Goal: Task Accomplishment & Management: Complete application form

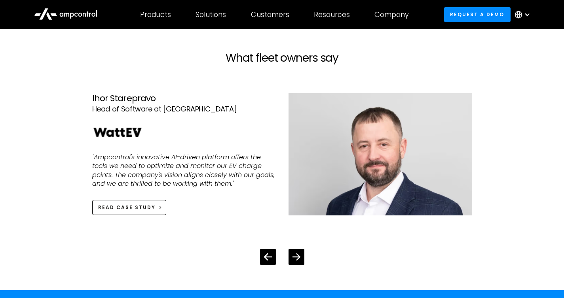
scroll to position [1519, 0]
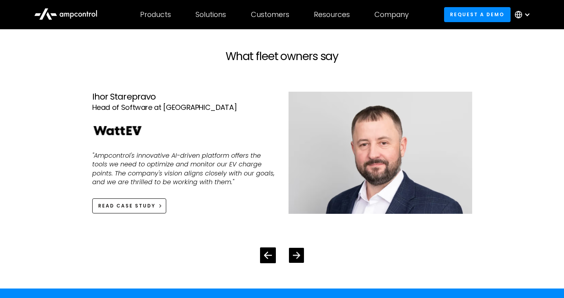
click at [300, 255] on div "Next slide" at bounding box center [296, 255] width 15 height 15
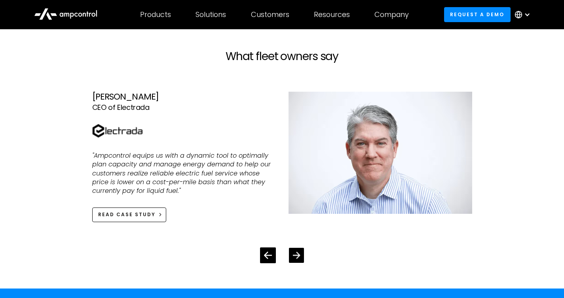
click at [300, 255] on div "Next slide" at bounding box center [296, 255] width 15 height 15
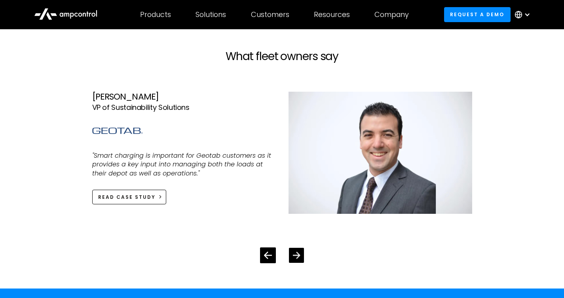
click at [300, 255] on div "Next slide" at bounding box center [296, 255] width 15 height 15
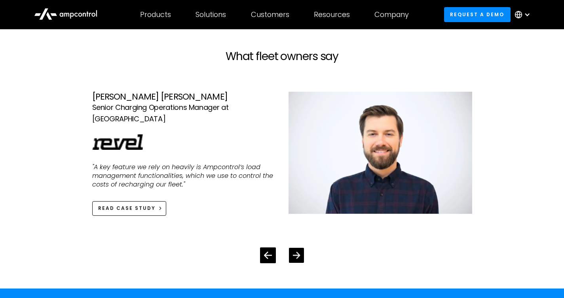
click at [300, 255] on div "Next slide" at bounding box center [296, 255] width 15 height 15
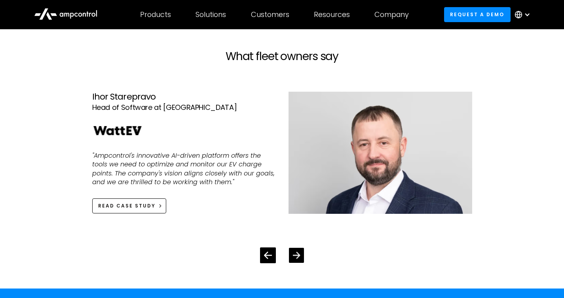
click at [300, 255] on div "Next slide" at bounding box center [296, 255] width 15 height 15
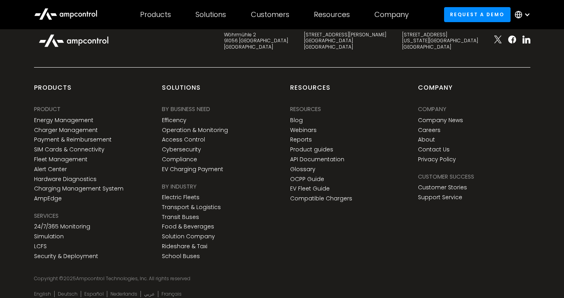
scroll to position [2904, 0]
click at [430, 139] on link "About" at bounding box center [426, 140] width 17 height 7
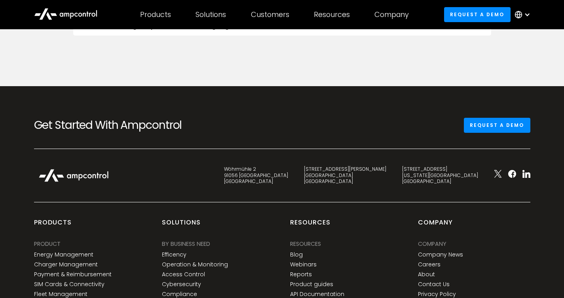
scroll to position [2950, 0]
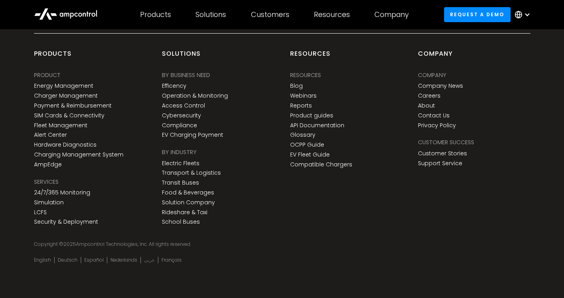
click at [147, 262] on link "عربي" at bounding box center [149, 260] width 11 height 6
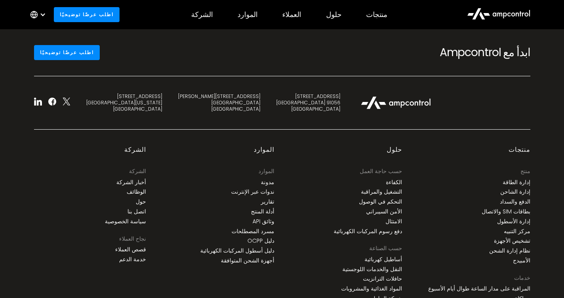
scroll to position [2786, 0]
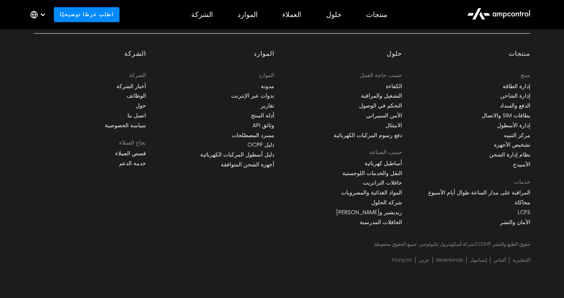
click at [221, 261] on div "الإنجليزية ألماني إسبانيول Nederlands عربي Français" at bounding box center [282, 260] width 496 height 13
click at [429, 261] on link "عربي" at bounding box center [424, 260] width 11 height 6
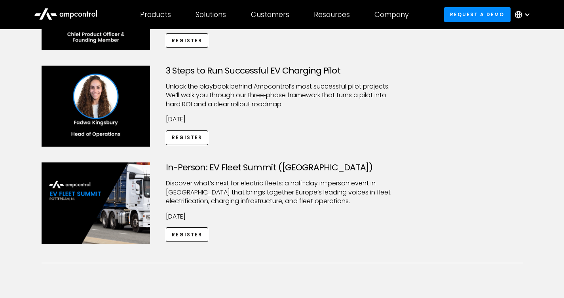
scroll to position [189, 0]
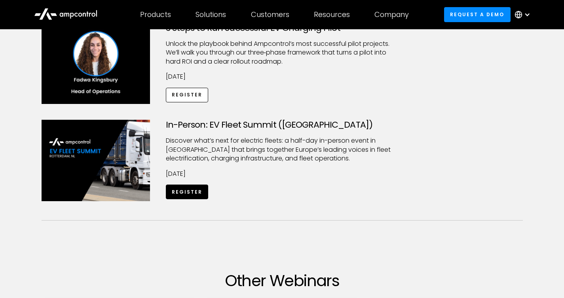
click at [194, 193] on link "Register" at bounding box center [187, 192] width 43 height 15
click at [84, 13] on icon at bounding box center [65, 13] width 63 height 19
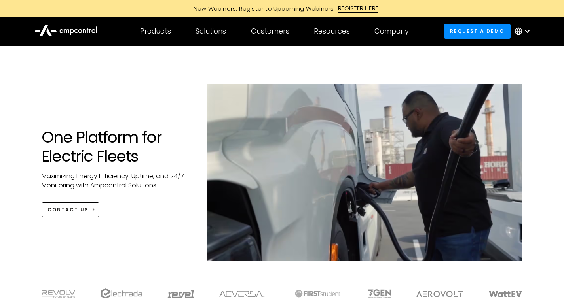
click at [364, 5] on div "REGISTER HERE" at bounding box center [358, 8] width 41 height 9
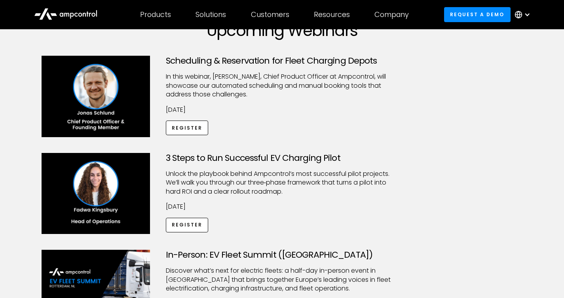
scroll to position [61, 0]
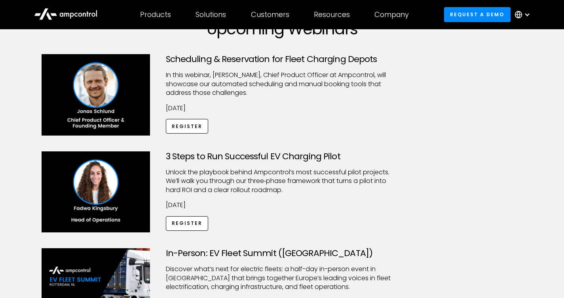
click at [89, 17] on icon at bounding box center [65, 13] width 63 height 19
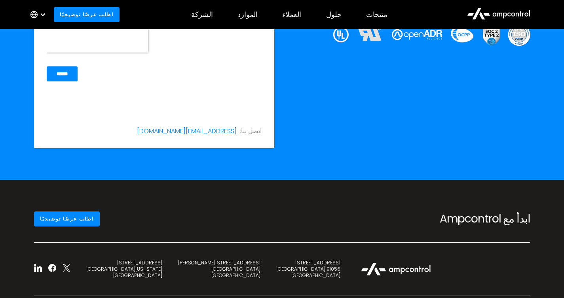
scroll to position [2786, 0]
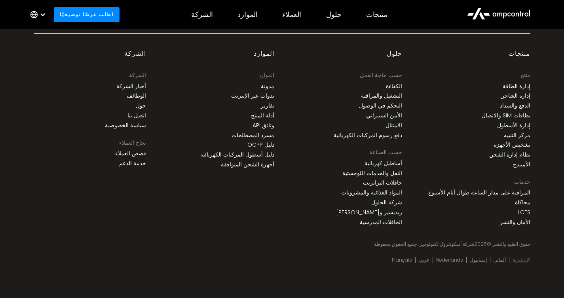
click at [520, 261] on link "الإنجليزية" at bounding box center [521, 260] width 18 height 6
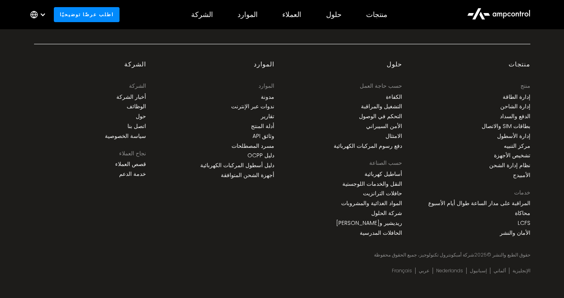
scroll to position [2786, 0]
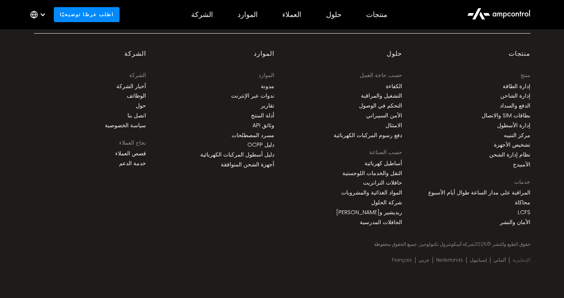
click at [523, 262] on link "الإنجليزية" at bounding box center [521, 260] width 18 height 6
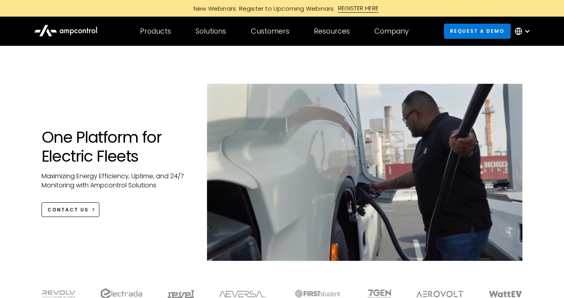
click at [480, 29] on link "Request a demo" at bounding box center [477, 31] width 66 height 15
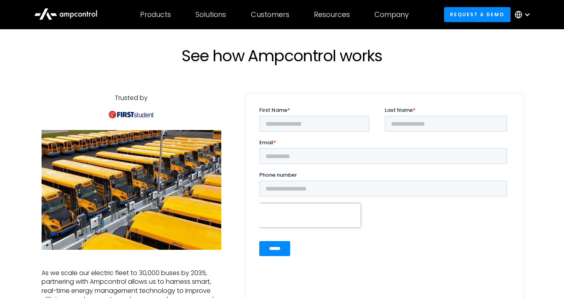
scroll to position [28, 0]
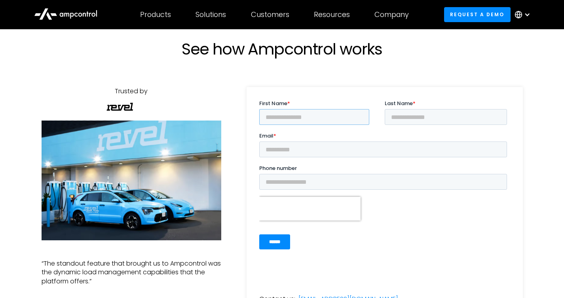
click at [298, 121] on input "First Name *" at bounding box center [314, 117] width 110 height 16
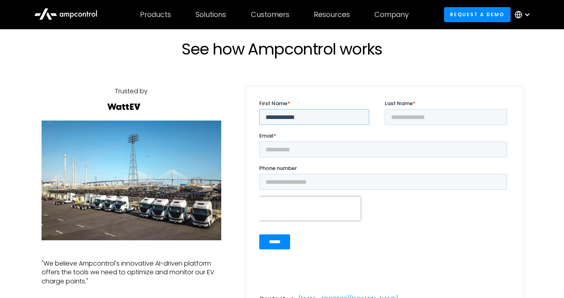
type input "**********"
click at [427, 118] on input "Last Name *" at bounding box center [445, 117] width 122 height 16
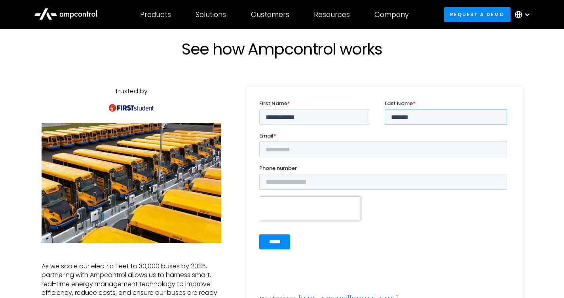
type input "*******"
click at [385, 150] on input "Email *" at bounding box center [383, 150] width 248 height 16
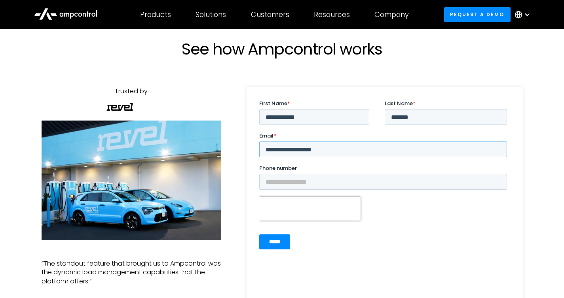
type input "**********"
click at [363, 194] on fieldset "Phone number" at bounding box center [384, 181] width 251 height 32
click at [365, 185] on input "Phone number" at bounding box center [383, 182] width 248 height 16
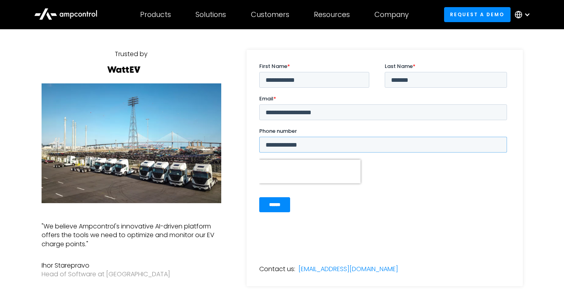
scroll to position [74, 0]
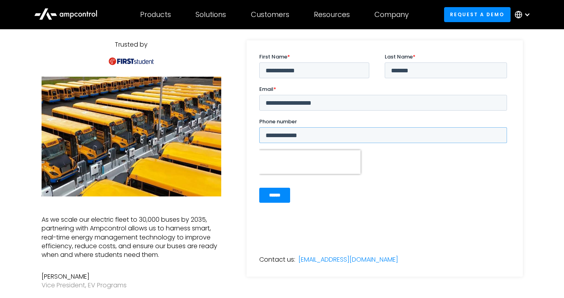
type input "**********"
click at [281, 193] on input "******" at bounding box center [274, 195] width 31 height 15
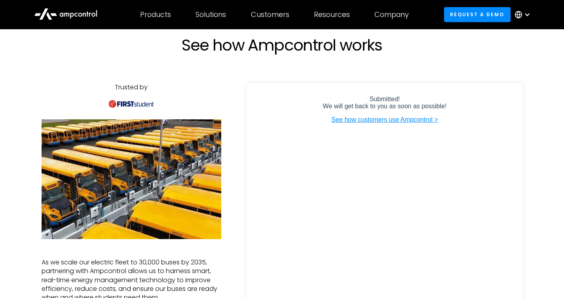
scroll to position [0, 0]
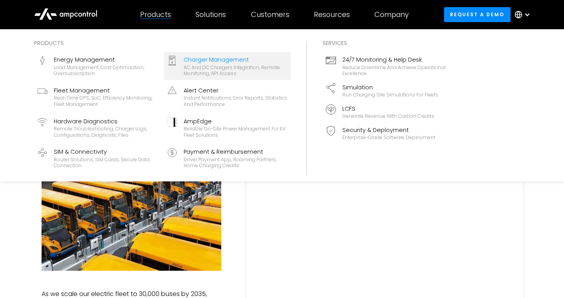
click at [220, 62] on div "Charger Management" at bounding box center [236, 59] width 104 height 9
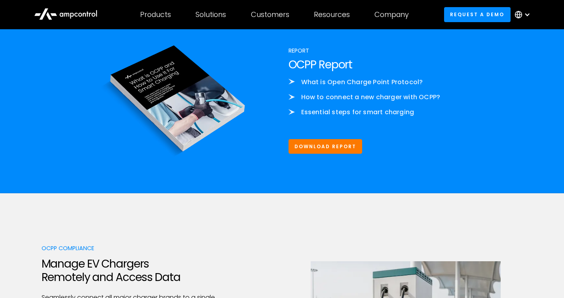
scroll to position [1005, 0]
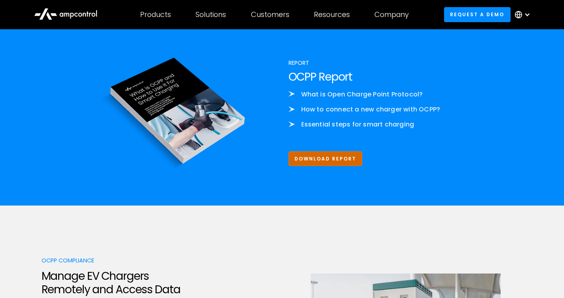
click at [314, 156] on link "Download Report" at bounding box center [325, 159] width 74 height 15
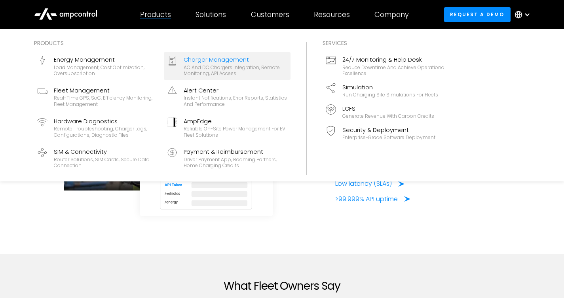
scroll to position [1958, 0]
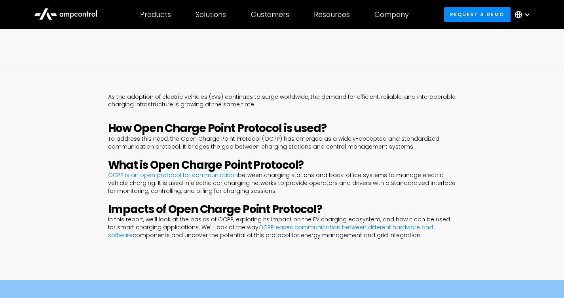
scroll to position [343, 0]
